Goal: Information Seeking & Learning: Check status

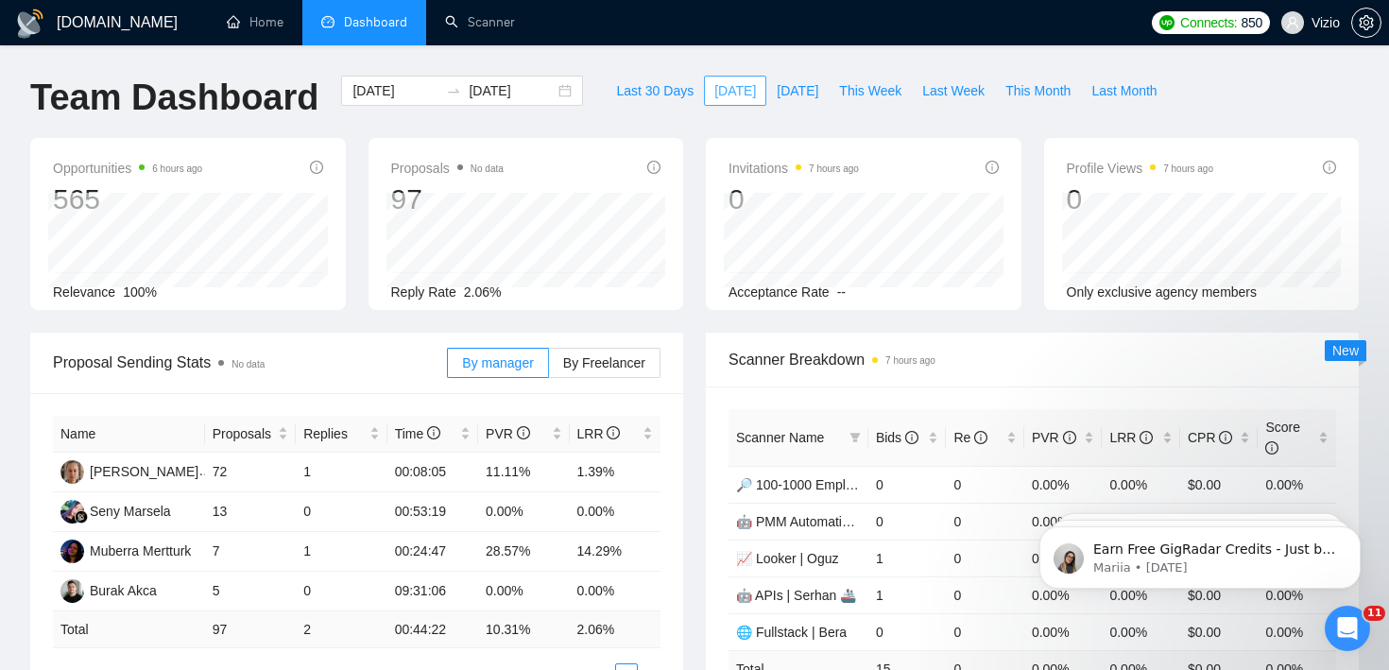
click at [719, 84] on span "[DATE]" at bounding box center [736, 90] width 42 height 21
click at [777, 81] on span "[DATE]" at bounding box center [798, 90] width 42 height 21
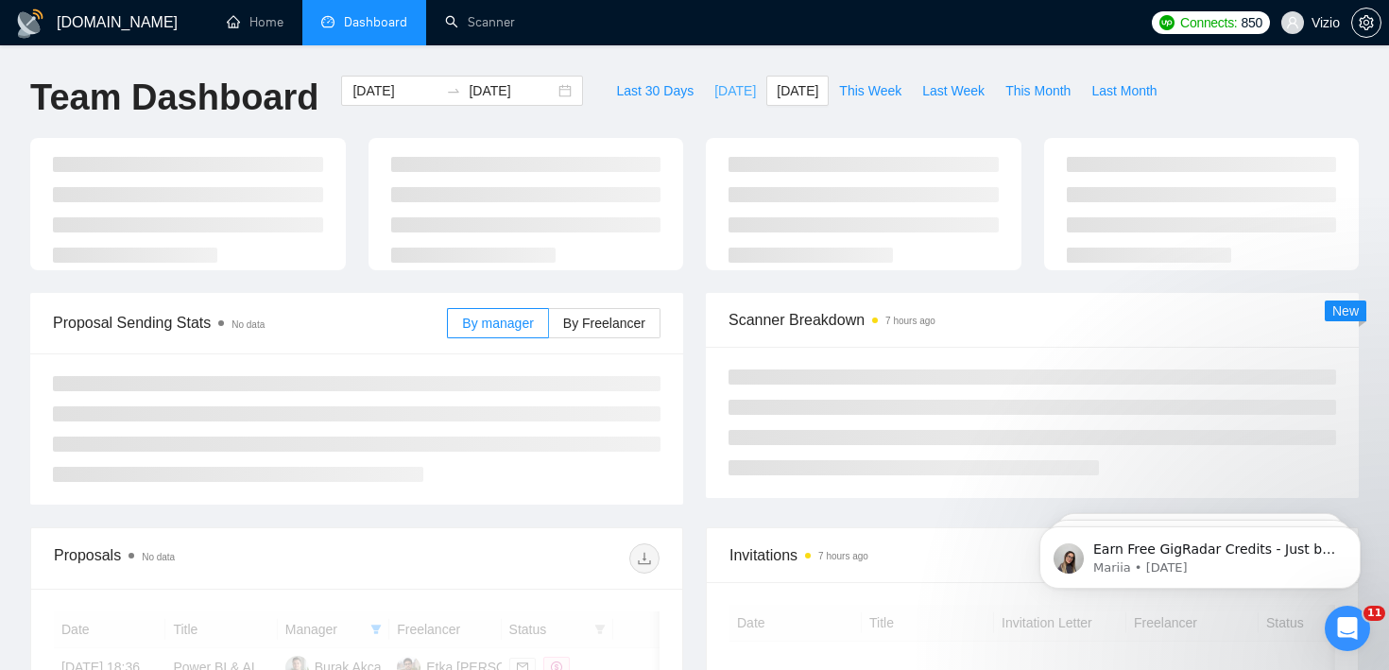
click at [724, 82] on span "[DATE]" at bounding box center [736, 90] width 42 height 21
type input "[DATE]"
click at [729, 61] on div "[DOMAIN_NAME] Home Dashboard Scanner Connects: 850 Vizio Team Dashboard [DATE] …" at bounding box center [694, 538] width 1389 height 1077
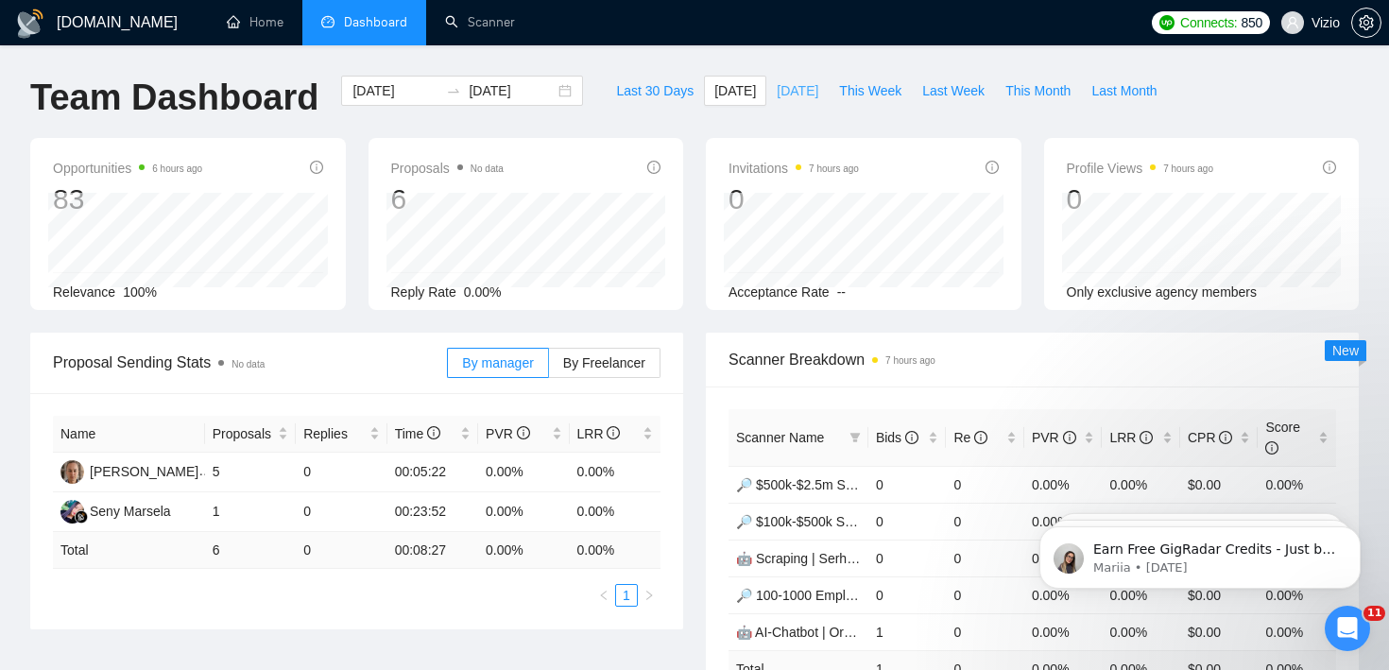
click at [777, 88] on span "[DATE]" at bounding box center [798, 90] width 42 height 21
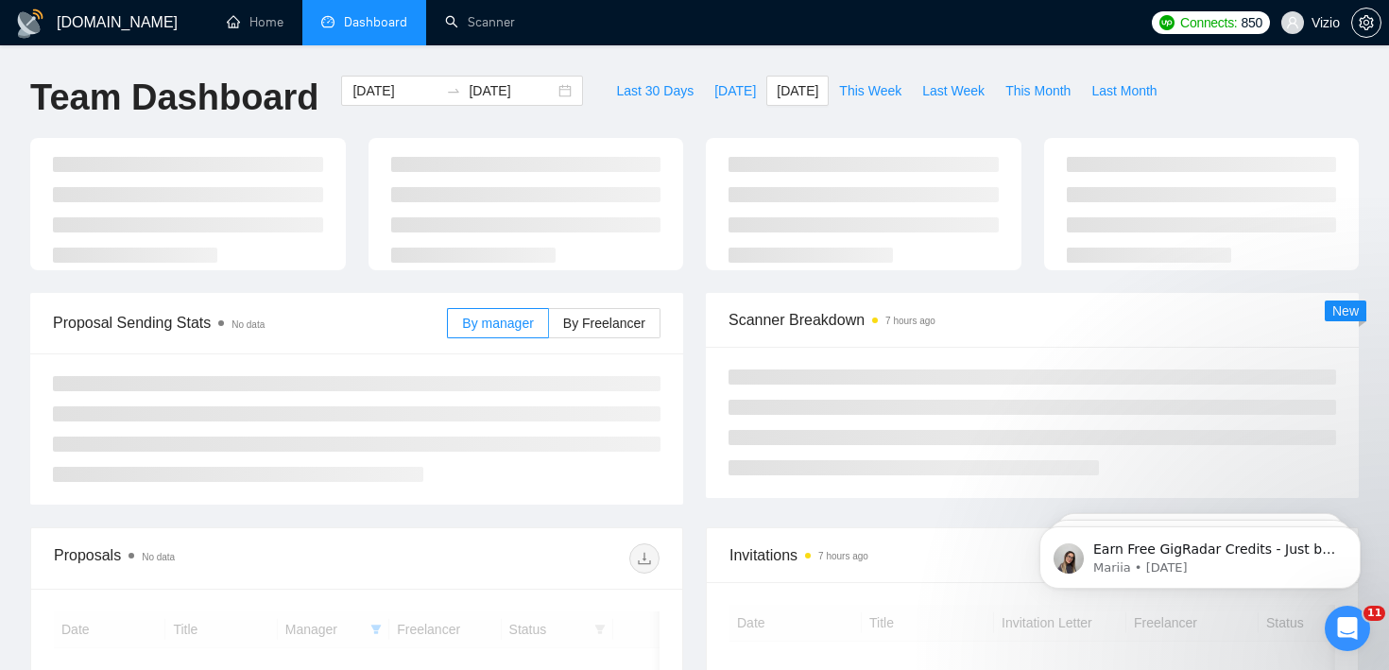
type input "[DATE]"
click at [739, 55] on div "[DOMAIN_NAME] Home Dashboard Scanner Connects: 850 Vizio Team Dashboard [DATE] …" at bounding box center [694, 499] width 1389 height 998
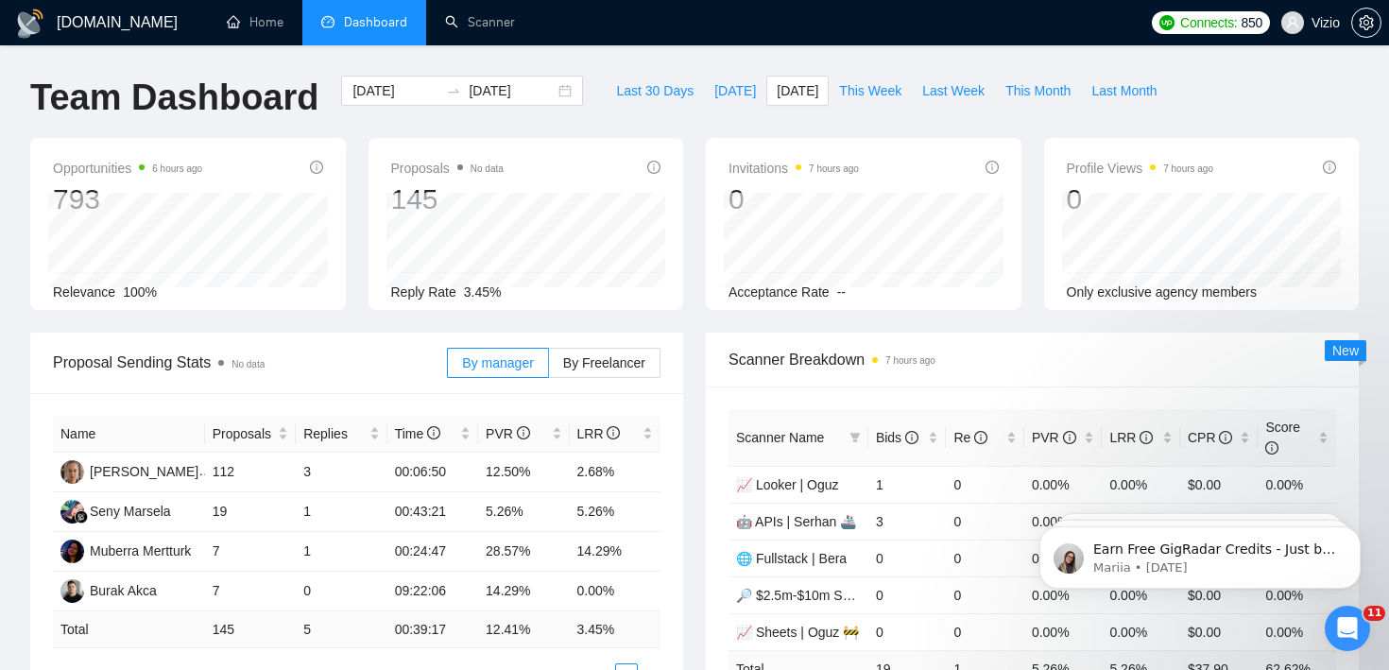
click at [539, 98] on input "[DATE]" at bounding box center [512, 90] width 86 height 21
click at [932, 86] on span "Last Week" at bounding box center [954, 90] width 62 height 21
type input "[DATE]"
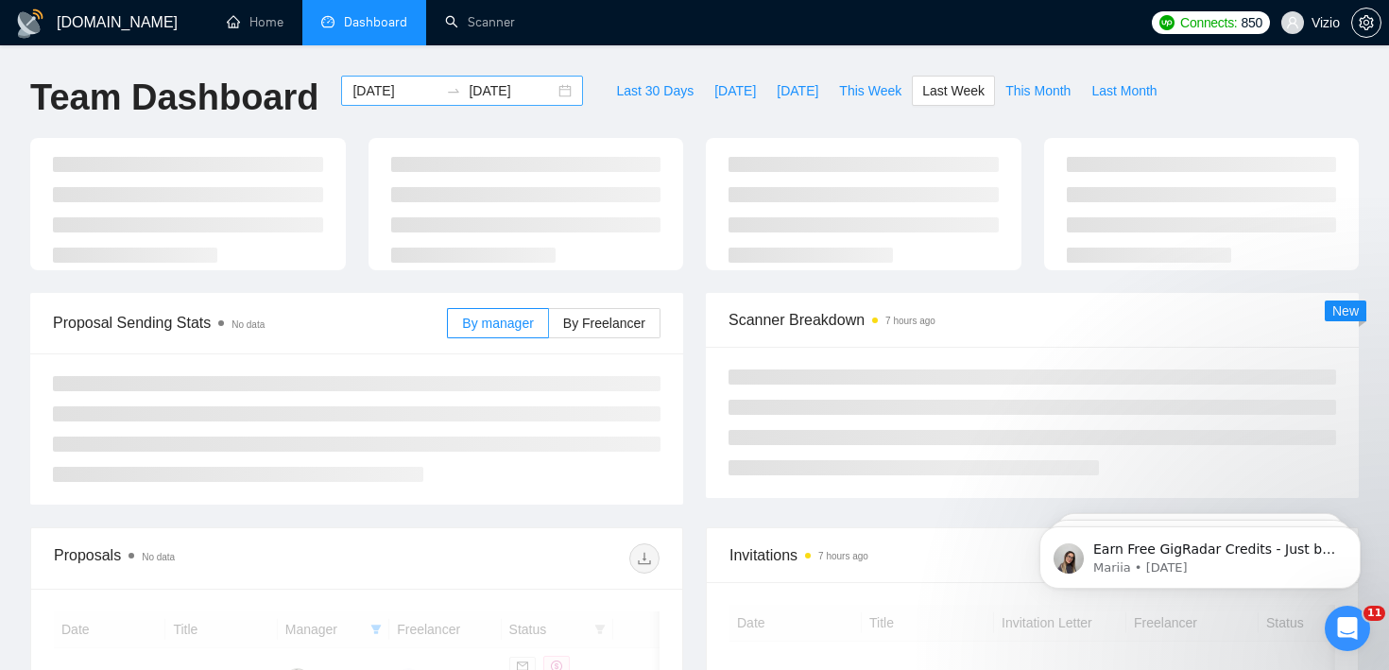
click at [512, 87] on input "[DATE]" at bounding box center [512, 90] width 86 height 21
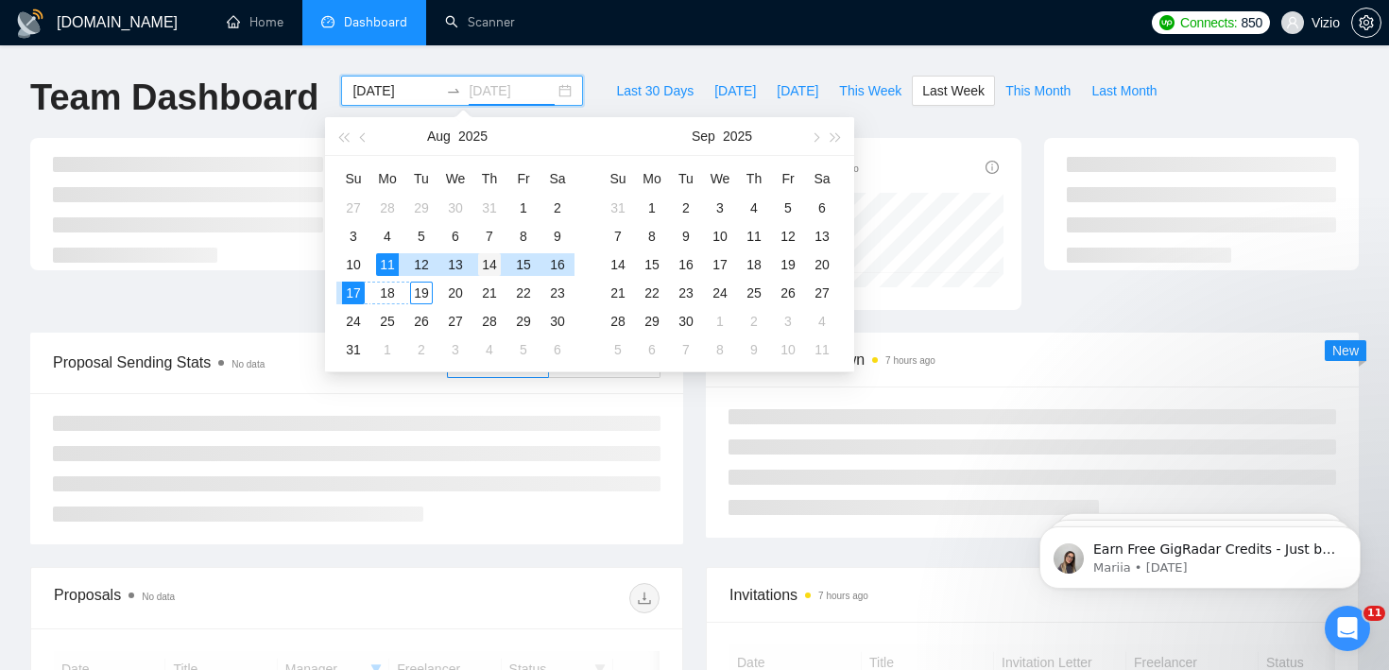
type input "[DATE]"
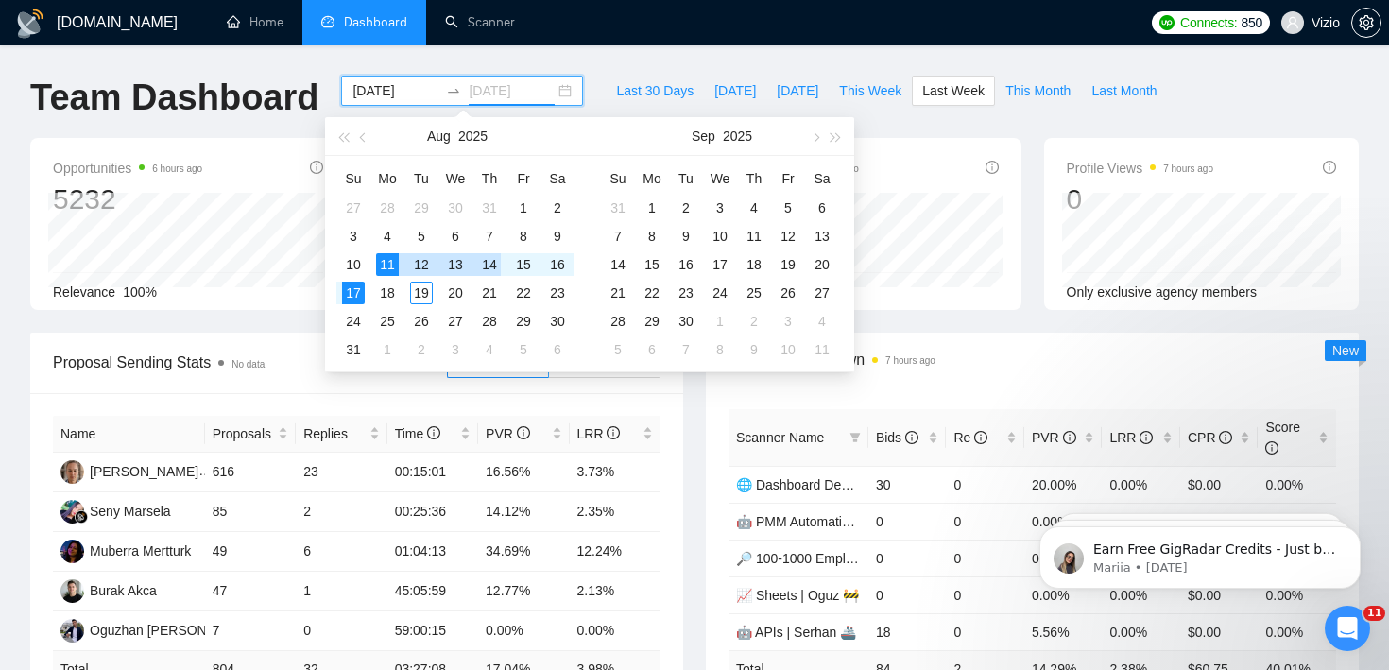
click at [482, 266] on div "14" at bounding box center [489, 264] width 23 height 23
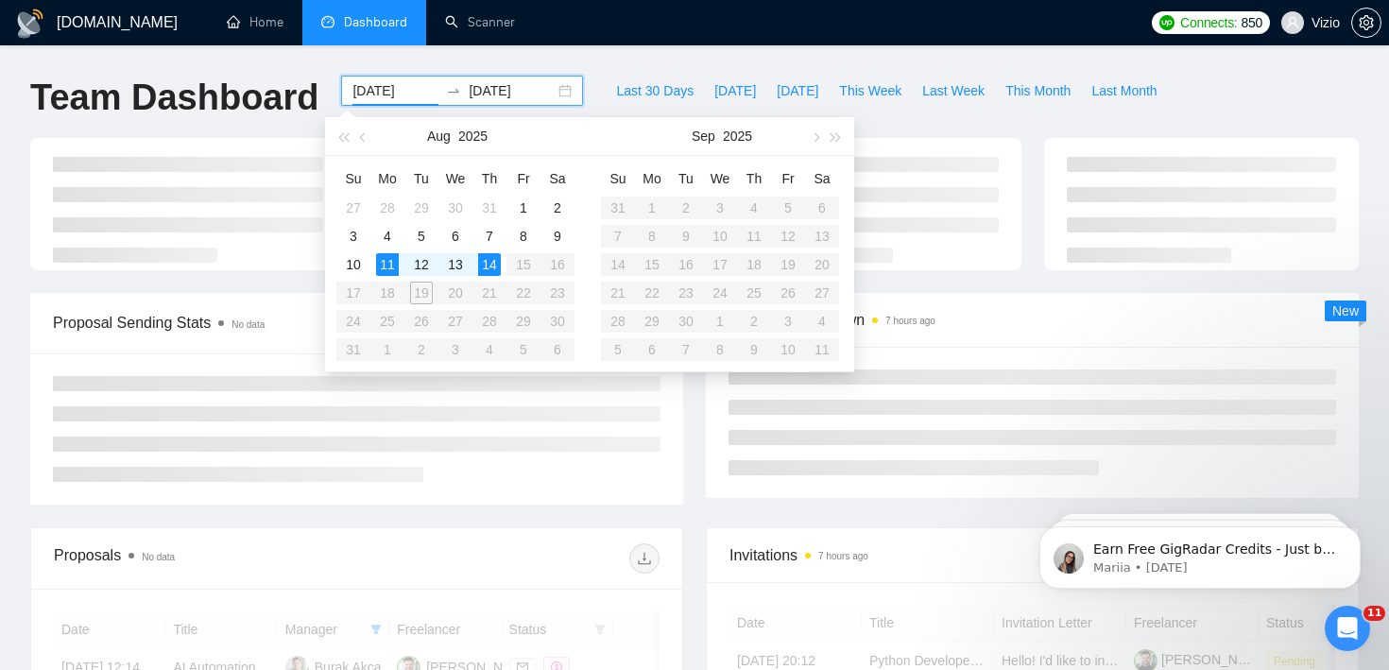
type input "[DATE]"
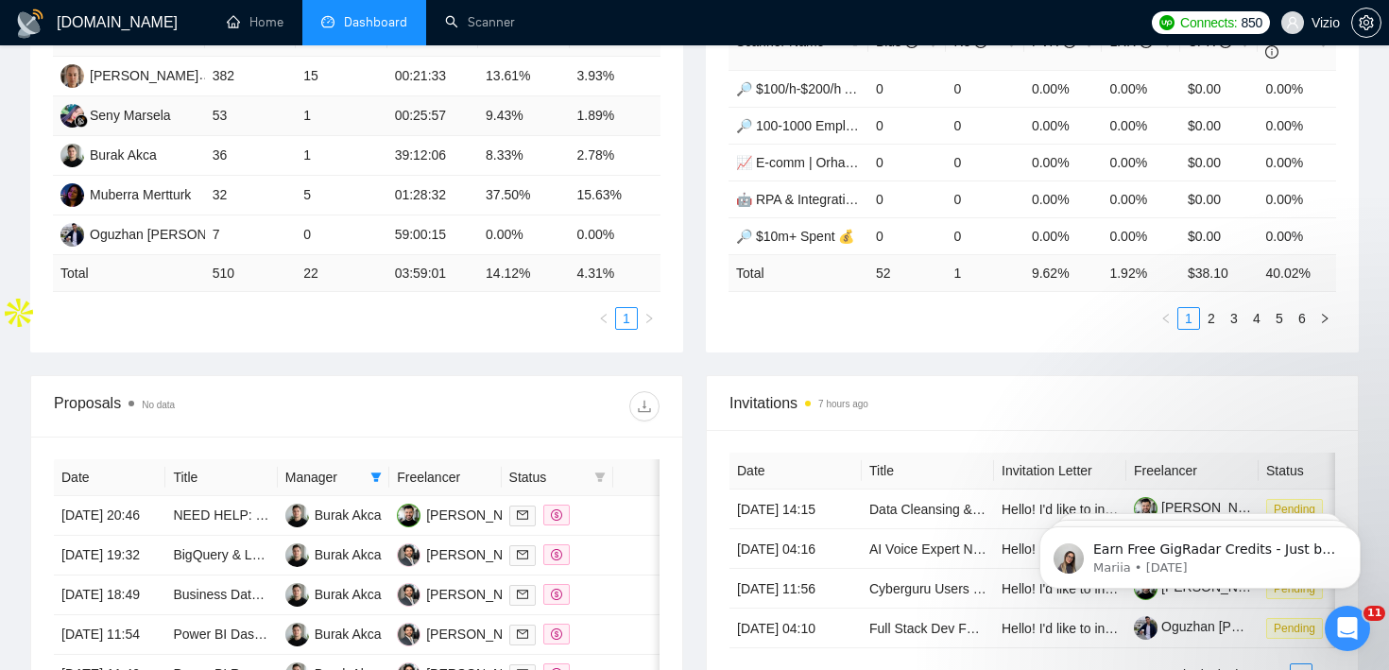
scroll to position [559, 0]
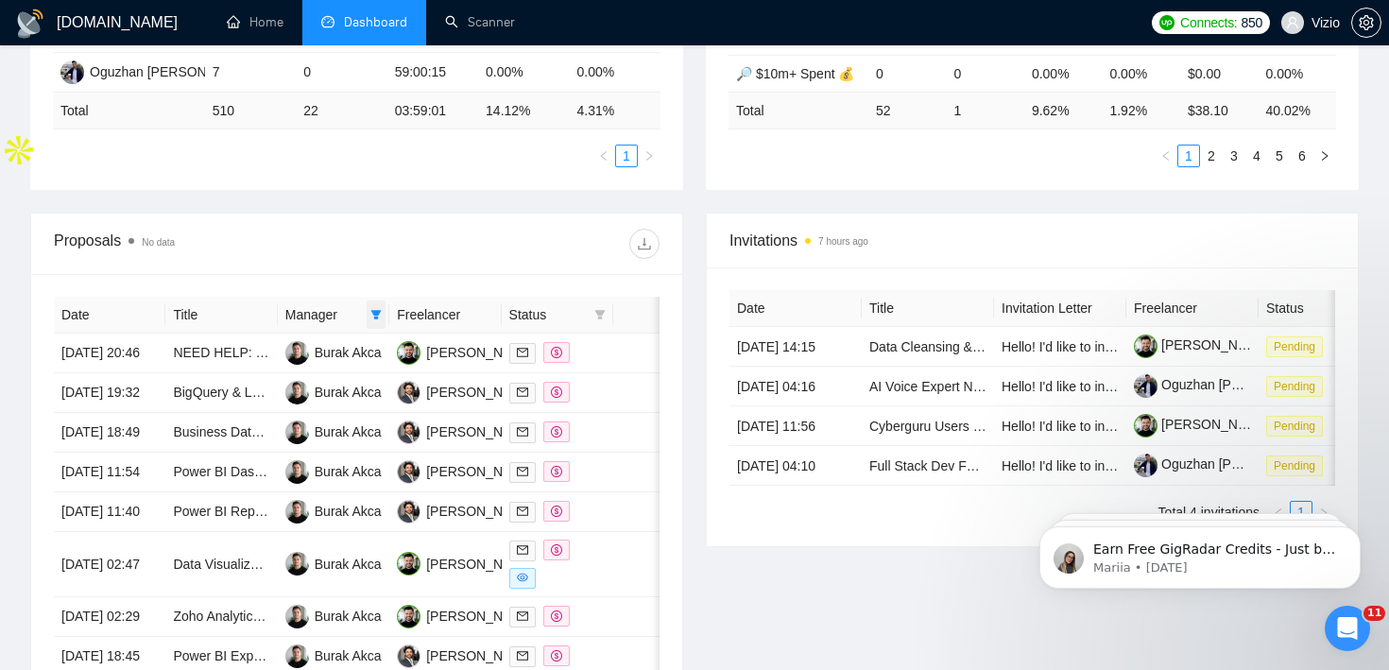
click at [380, 317] on icon "filter" at bounding box center [376, 314] width 11 height 11
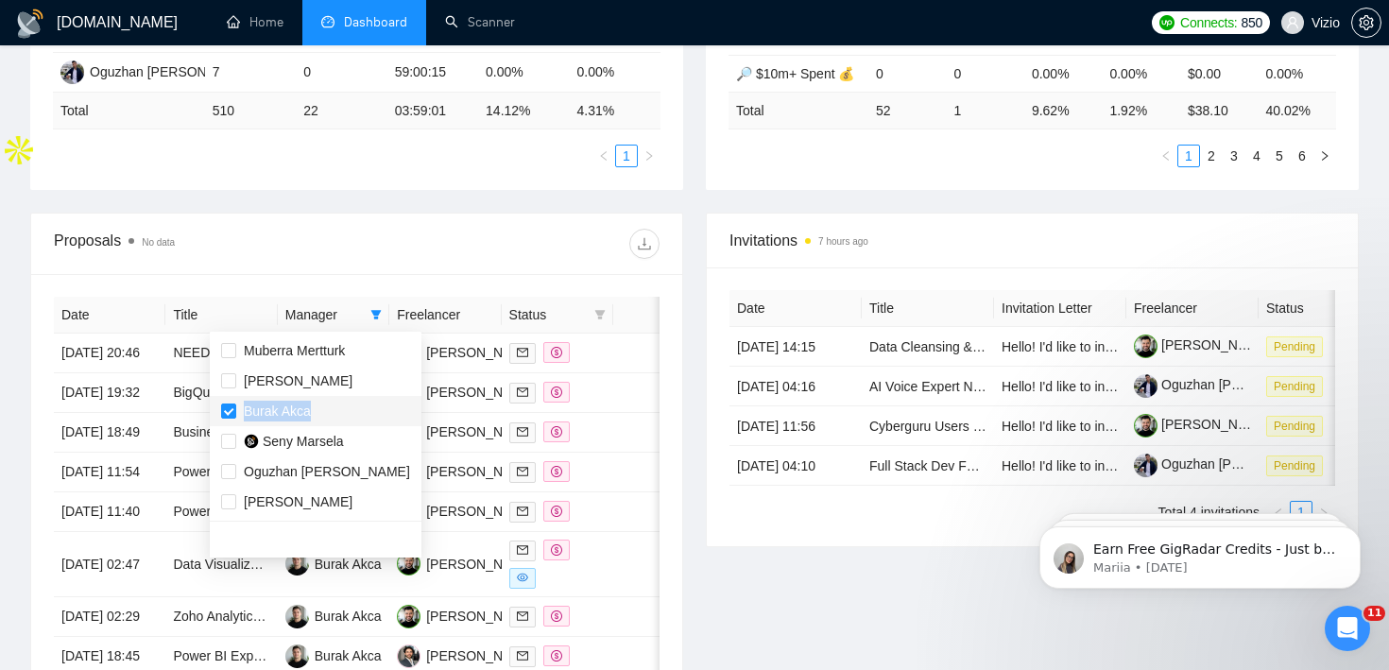
click at [331, 401] on span "Burak Akca" at bounding box center [315, 411] width 189 height 21
checkbox input "false"
click at [350, 246] on div "Proposals No data" at bounding box center [205, 244] width 303 height 30
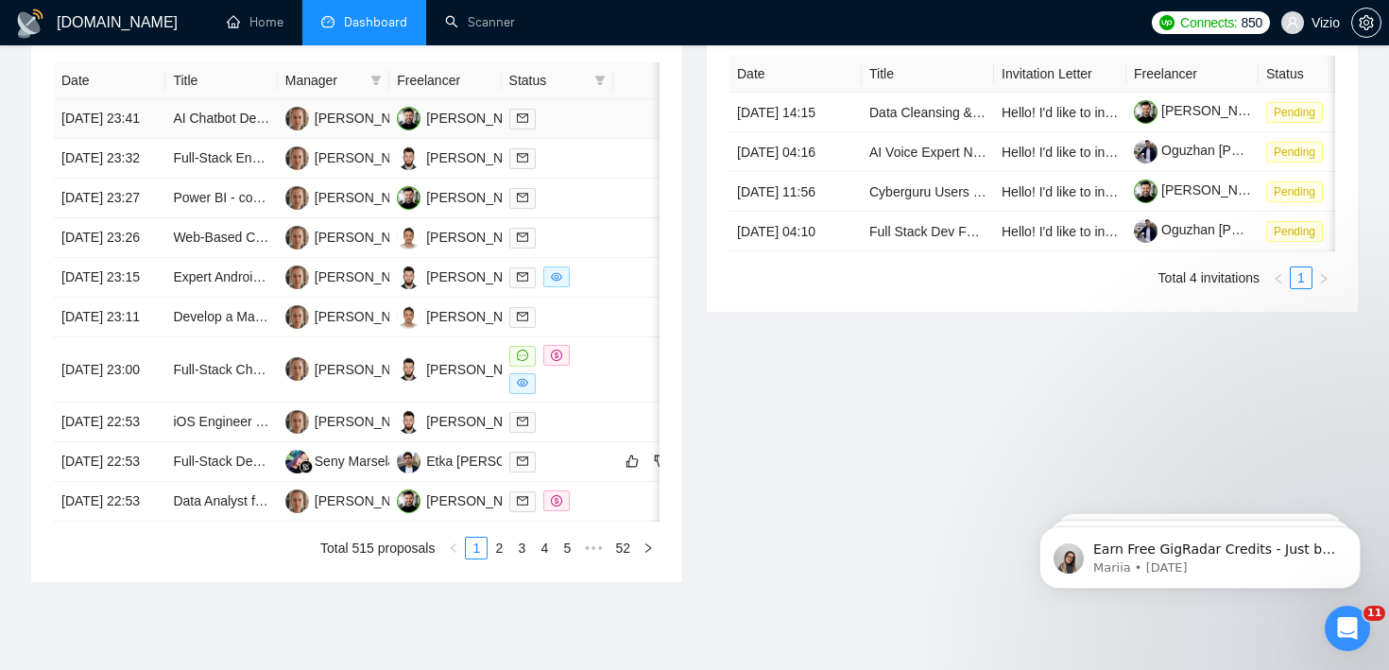
scroll to position [669, 0]
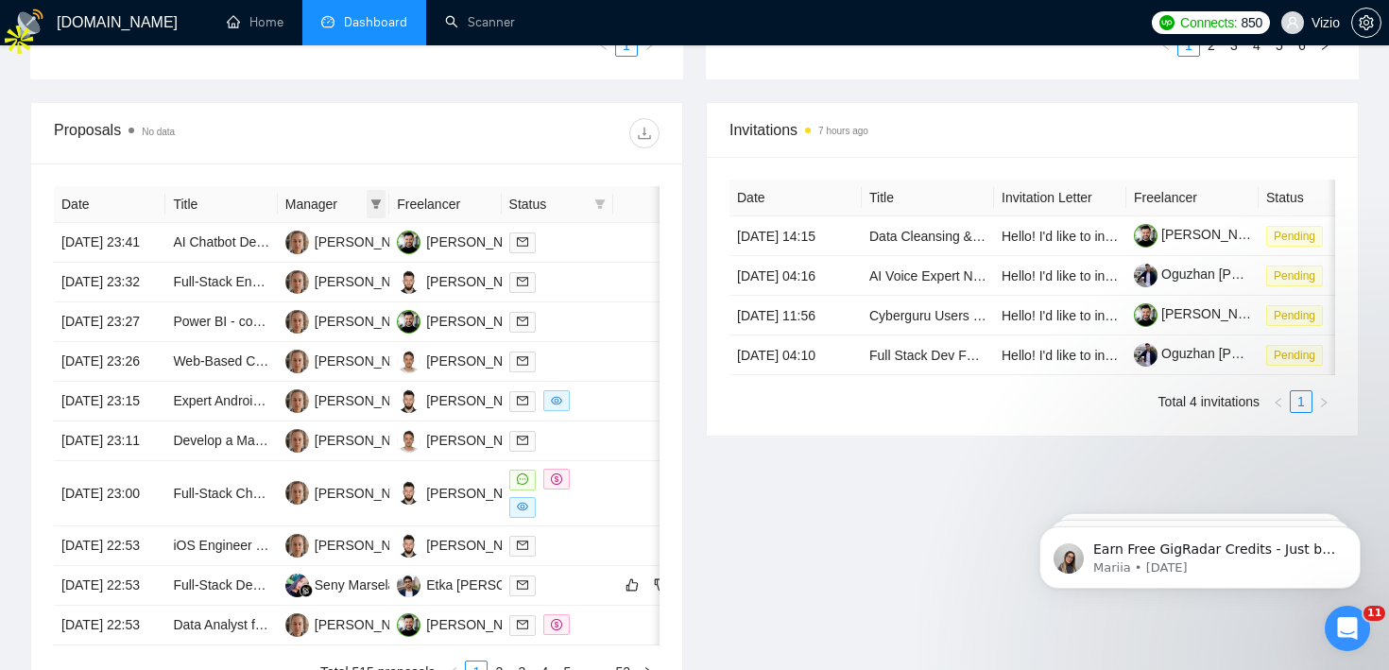
click at [380, 199] on icon "filter" at bounding box center [376, 203] width 10 height 9
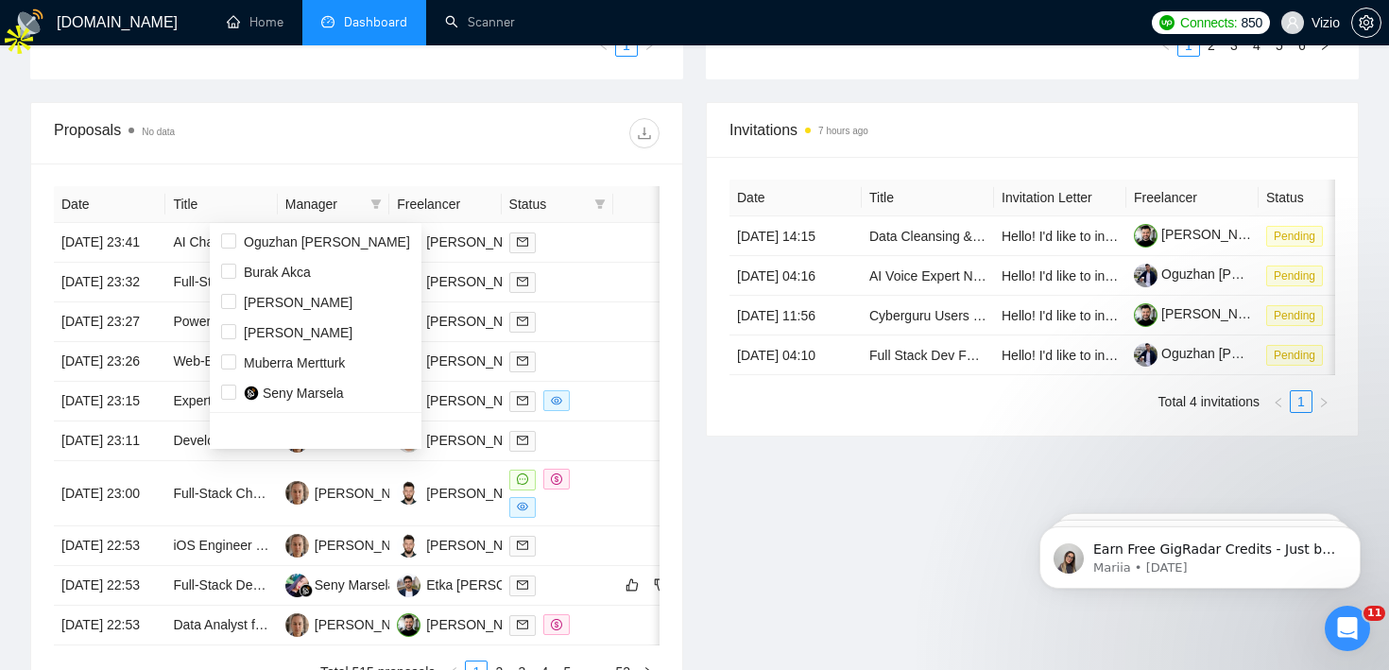
click at [393, 165] on div "Date Title Manager Freelancer Status [DATE] 23:41 AI Chatbot Developer – Custom…" at bounding box center [356, 435] width 651 height 543
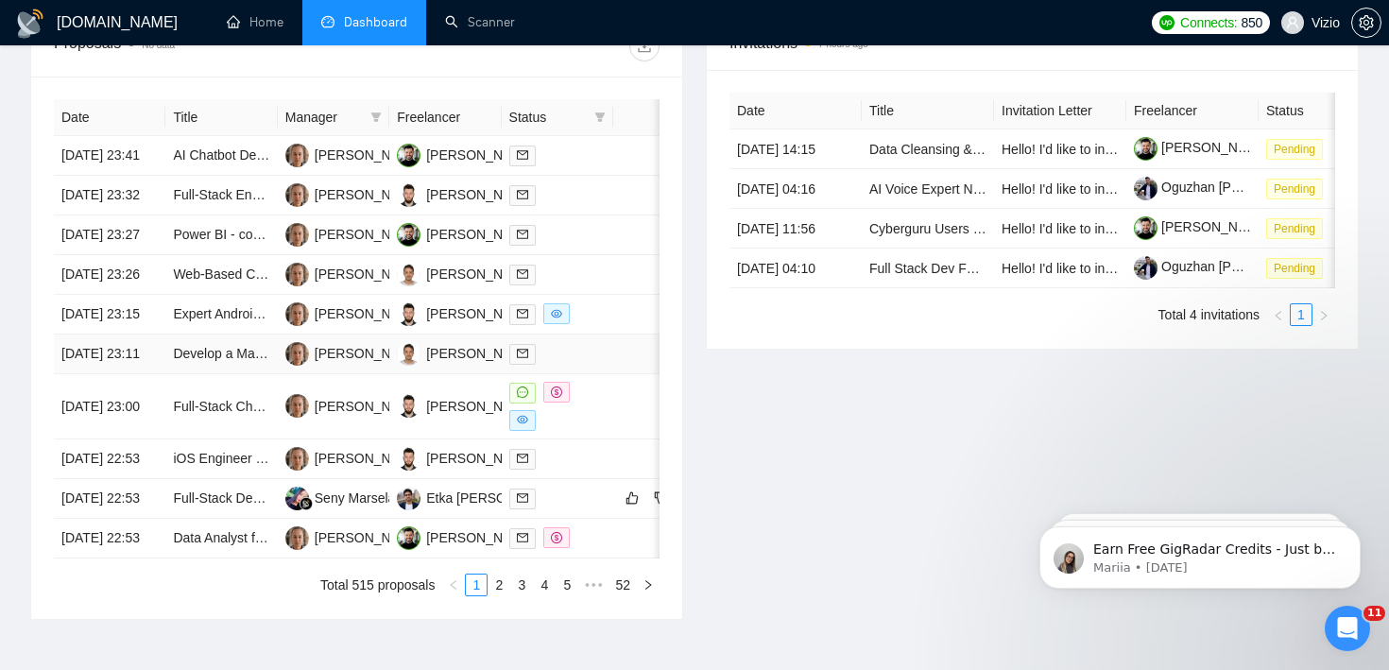
scroll to position [526, 0]
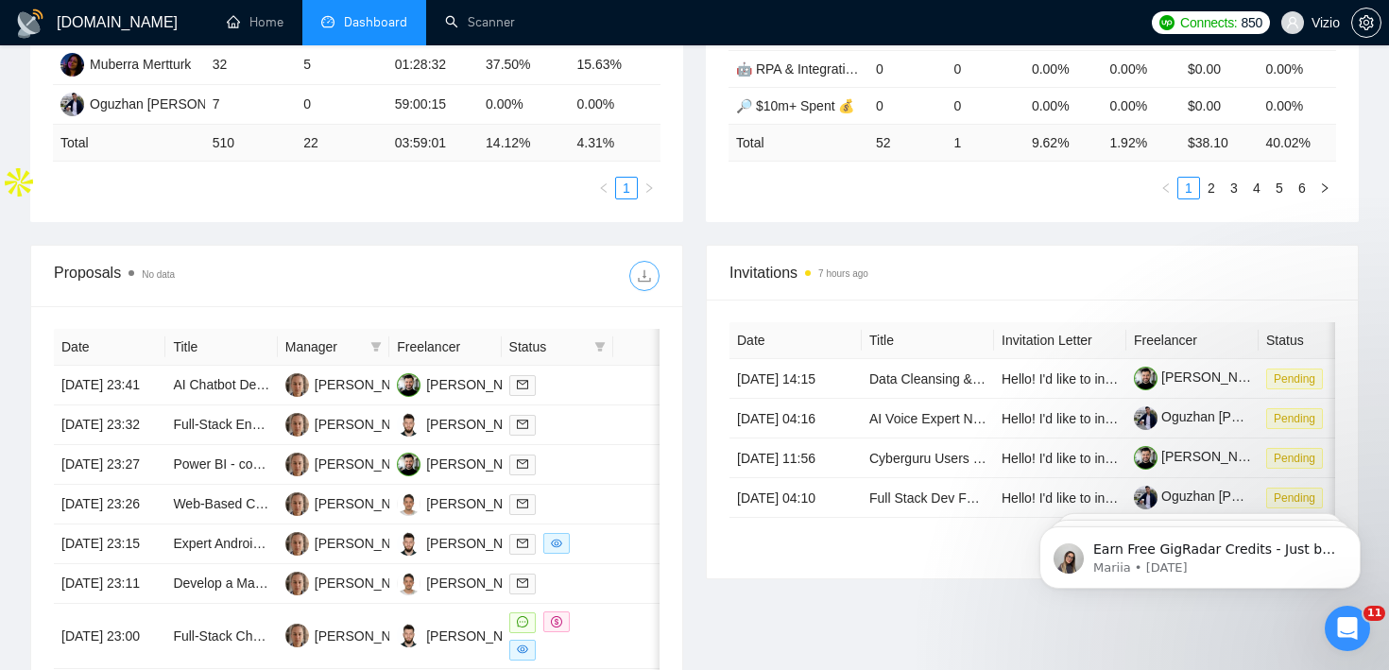
click at [642, 263] on button "button" at bounding box center [645, 276] width 30 height 30
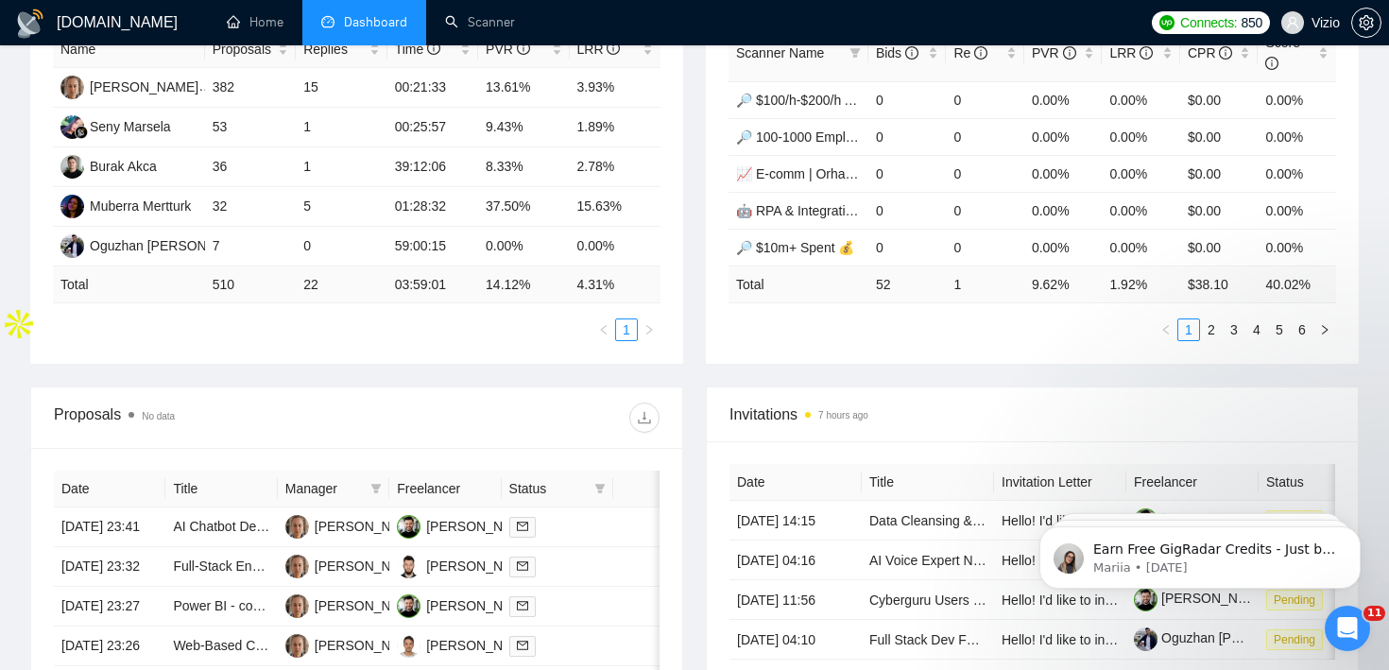
scroll to position [0, 0]
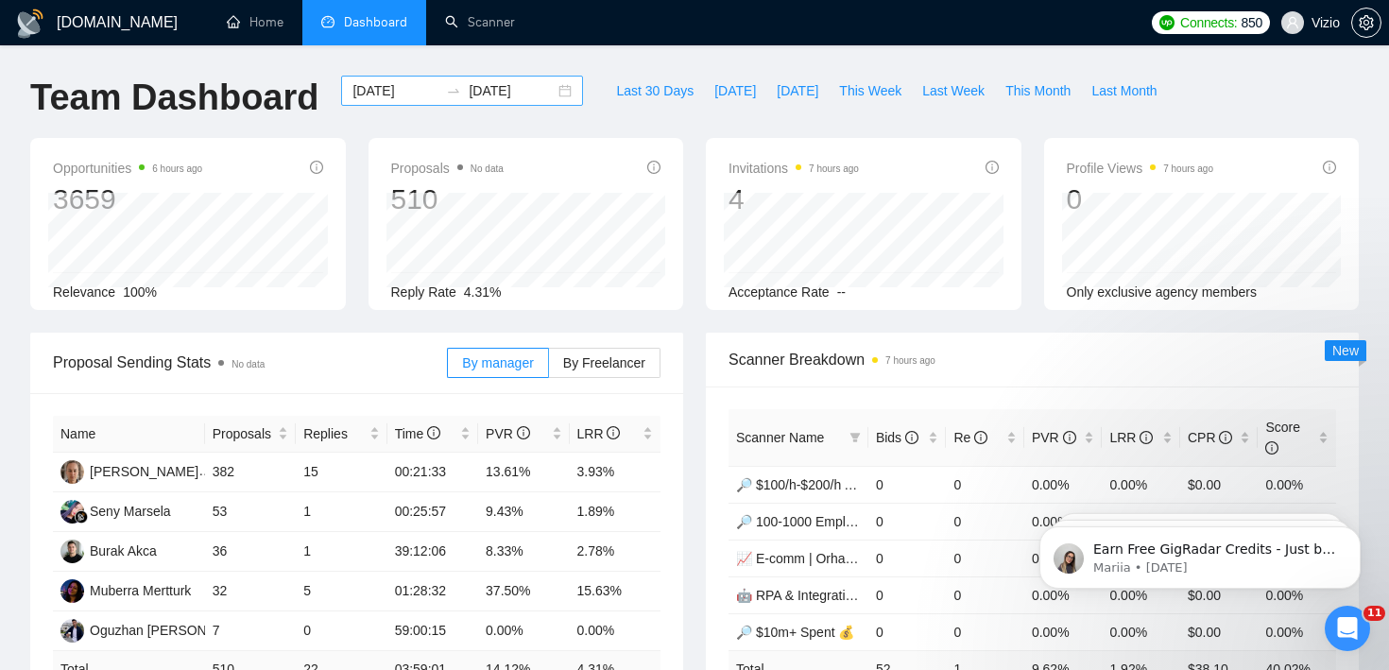
click at [405, 93] on input "[DATE]" at bounding box center [396, 90] width 86 height 21
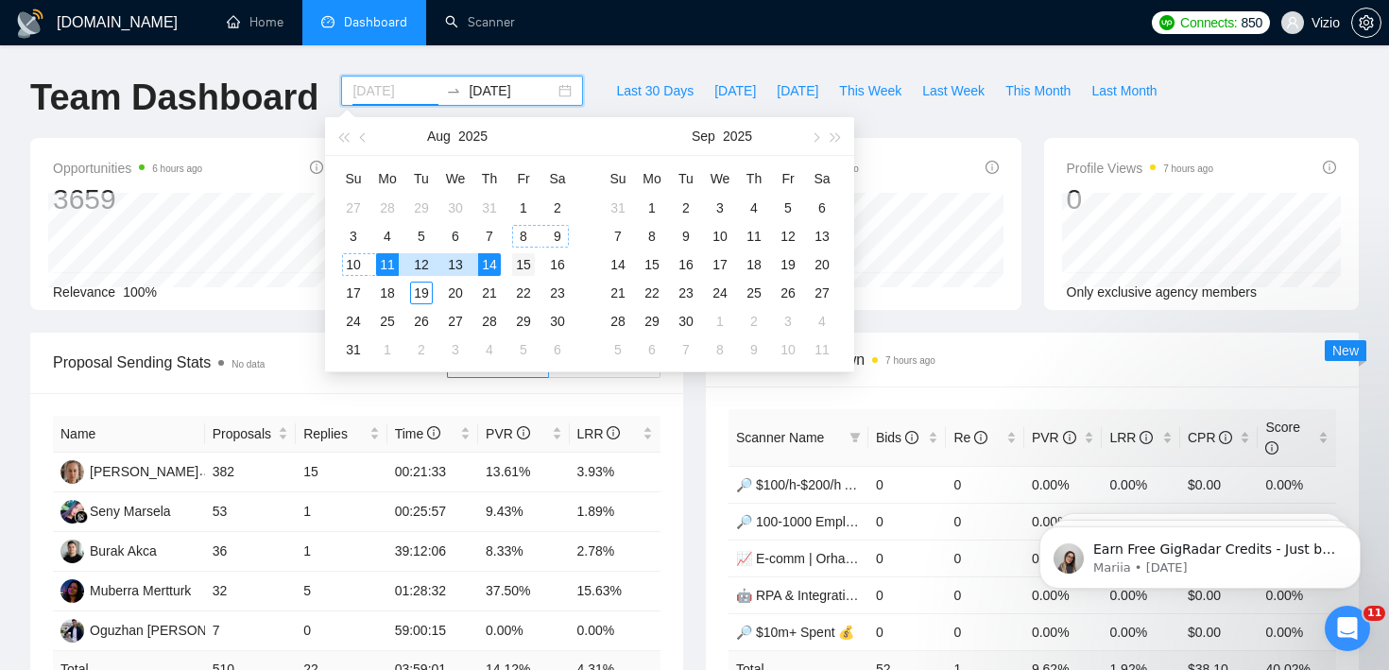
type input "[DATE]"
click at [519, 259] on div "15" at bounding box center [523, 264] width 23 height 23
type input "[DATE]"
click at [356, 292] on div "17" at bounding box center [353, 293] width 23 height 23
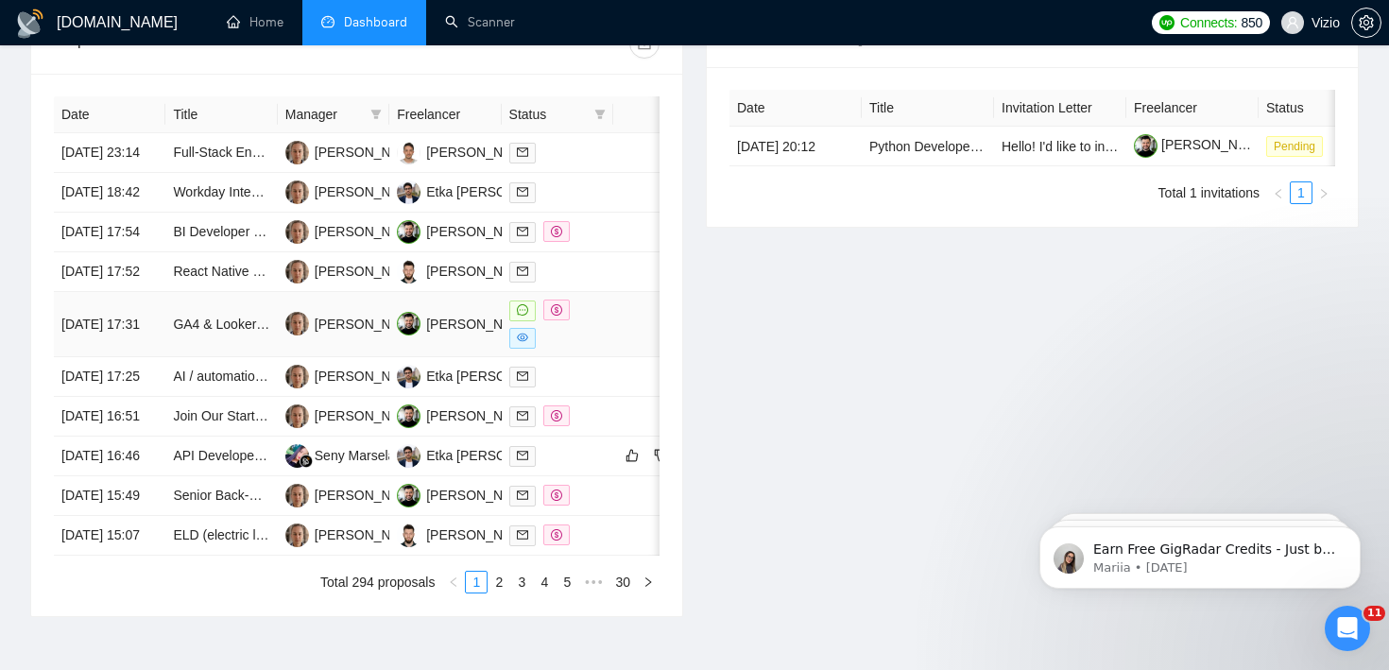
scroll to position [733, 0]
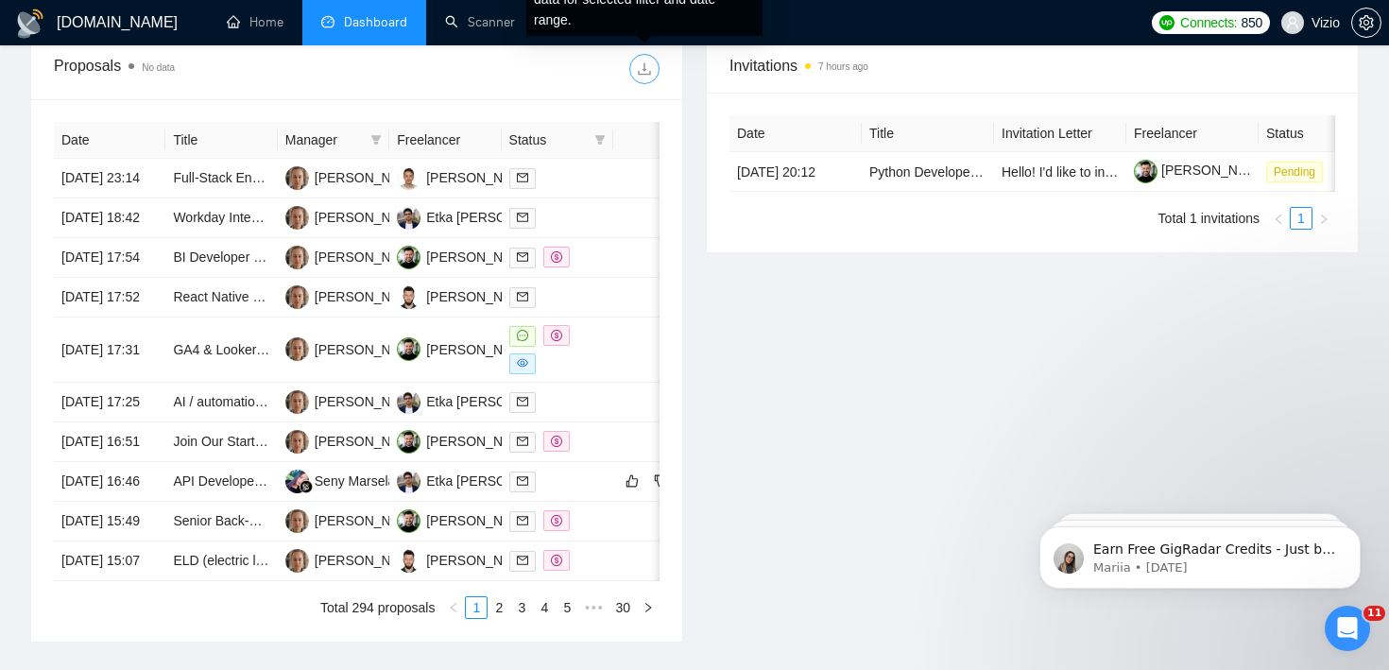
click at [639, 72] on icon "download" at bounding box center [644, 69] width 12 height 12
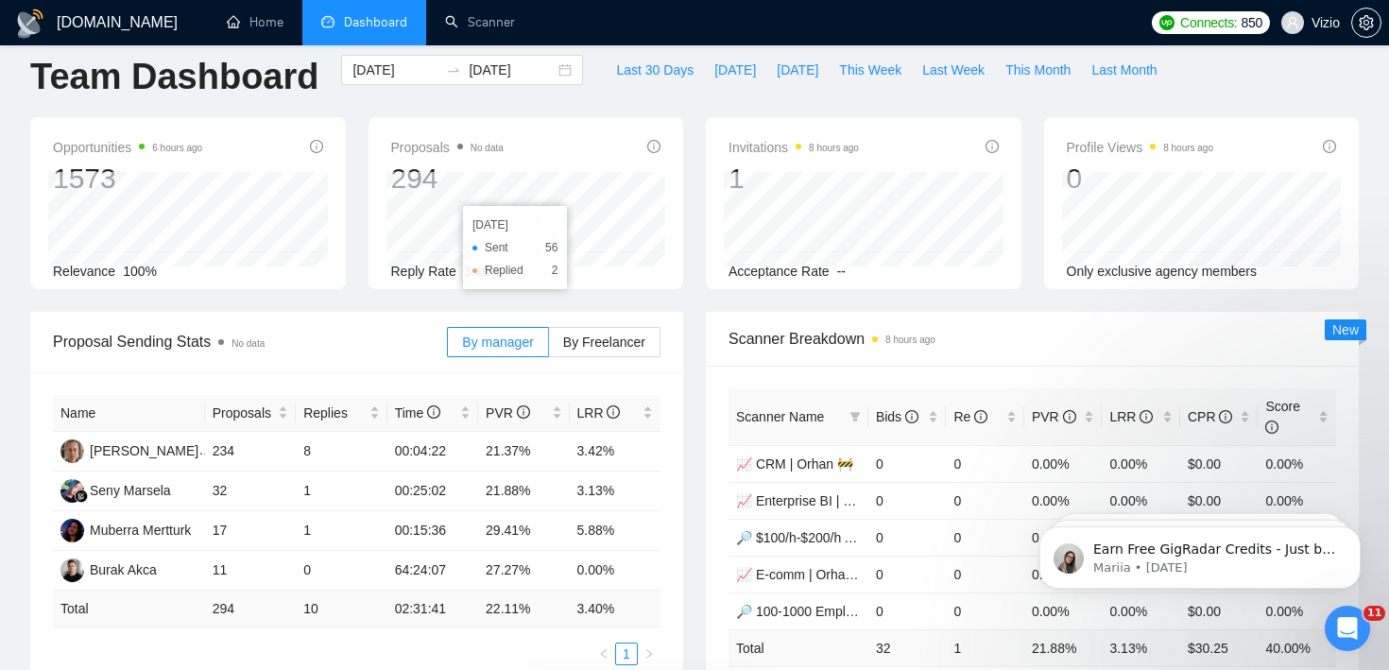
scroll to position [0, 0]
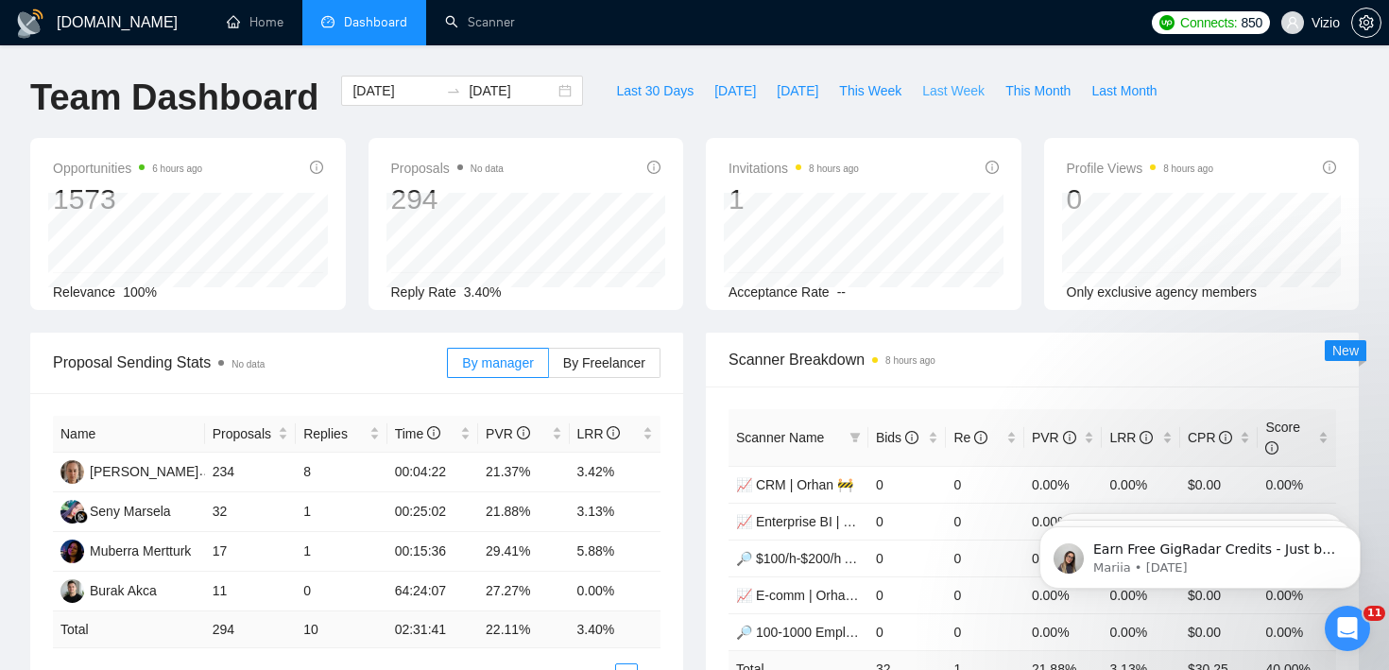
click at [932, 83] on span "Last Week" at bounding box center [954, 90] width 62 height 21
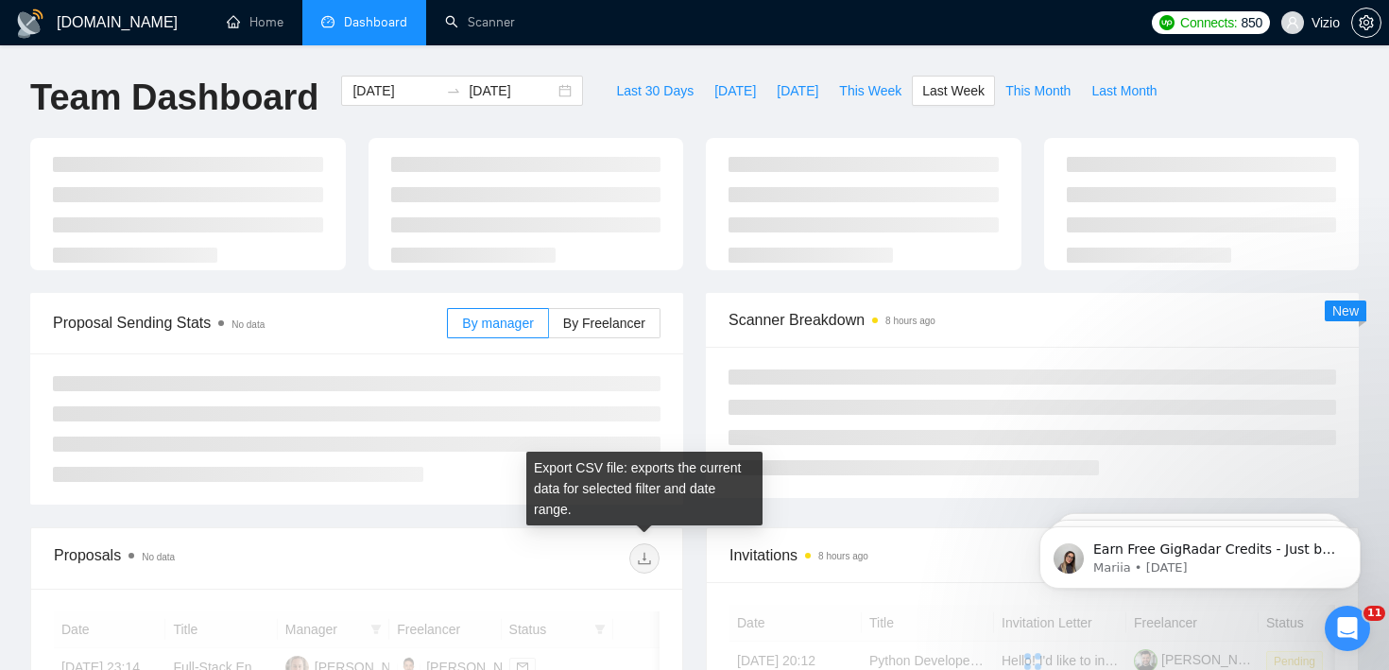
type input "[DATE]"
click at [740, 56] on div "[DOMAIN_NAME] Home Dashboard Scanner Connects: 850 Vizio Team Dashboard [DATE] …" at bounding box center [694, 650] width 1389 height 1301
